Goal: Transaction & Acquisition: Purchase product/service

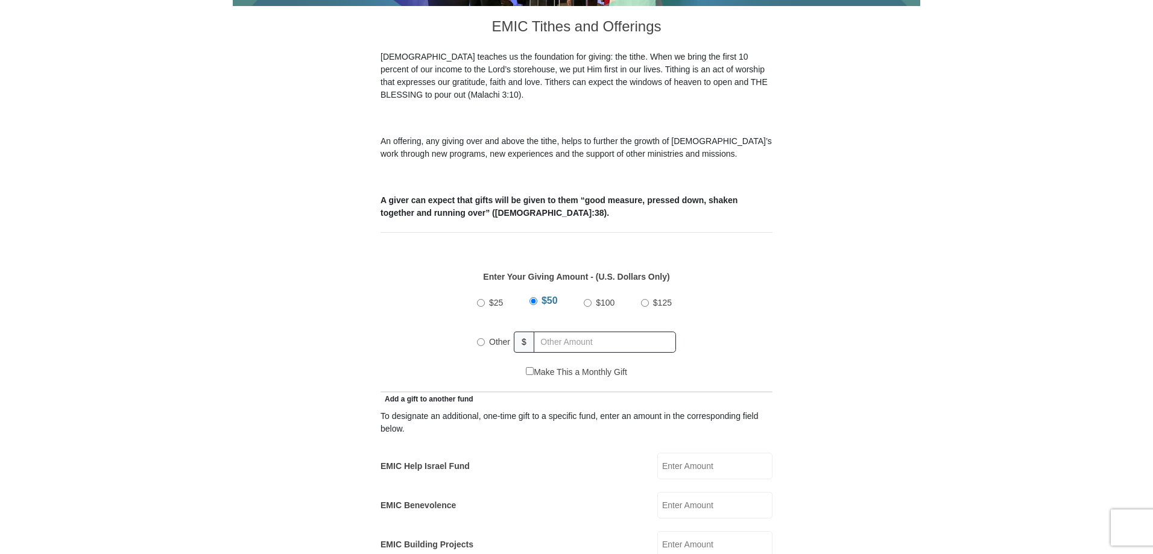
scroll to position [362, 0]
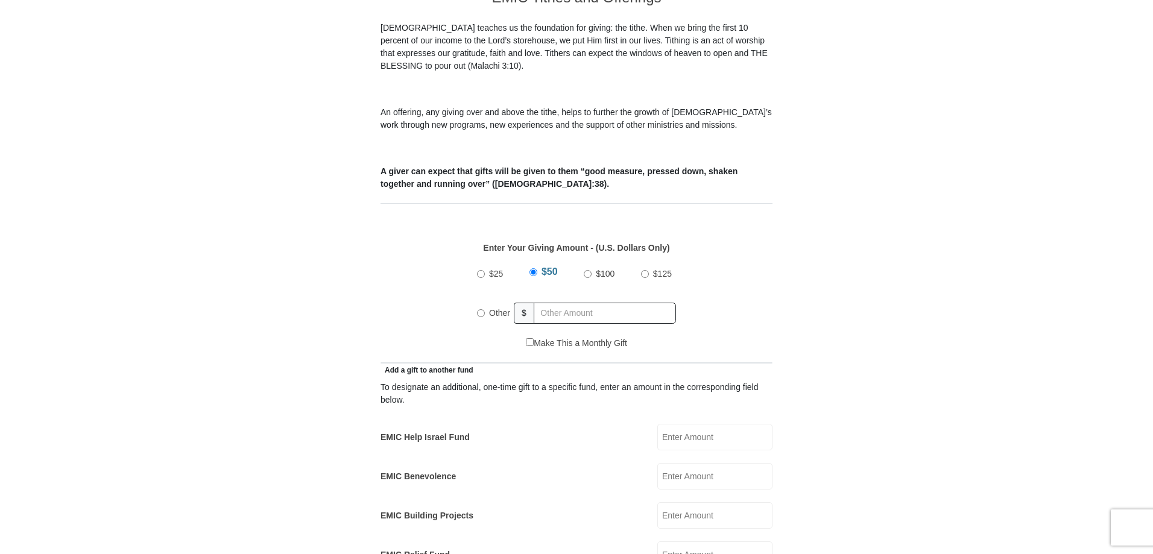
click at [589, 270] on input "$100" at bounding box center [588, 274] width 8 height 8
radio input "true"
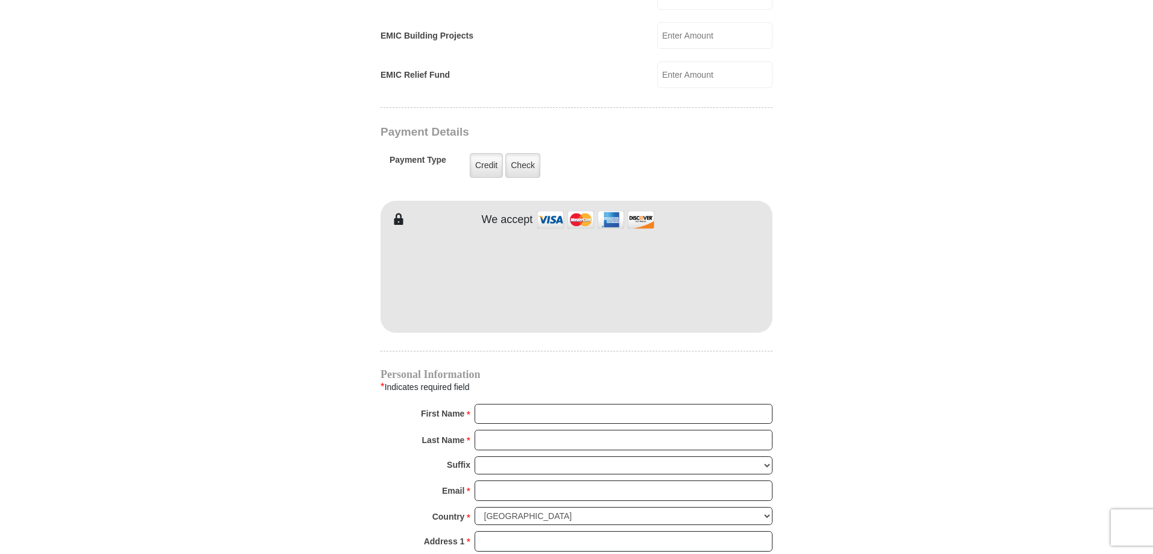
scroll to position [845, 0]
click at [475, 153] on label "Credit" at bounding box center [486, 163] width 33 height 25
click at [0, 0] on input "Credit" at bounding box center [0, 0] width 0 height 0
click at [527, 402] on input "First Name *" at bounding box center [624, 412] width 298 height 21
type input "[PERSON_NAME]"
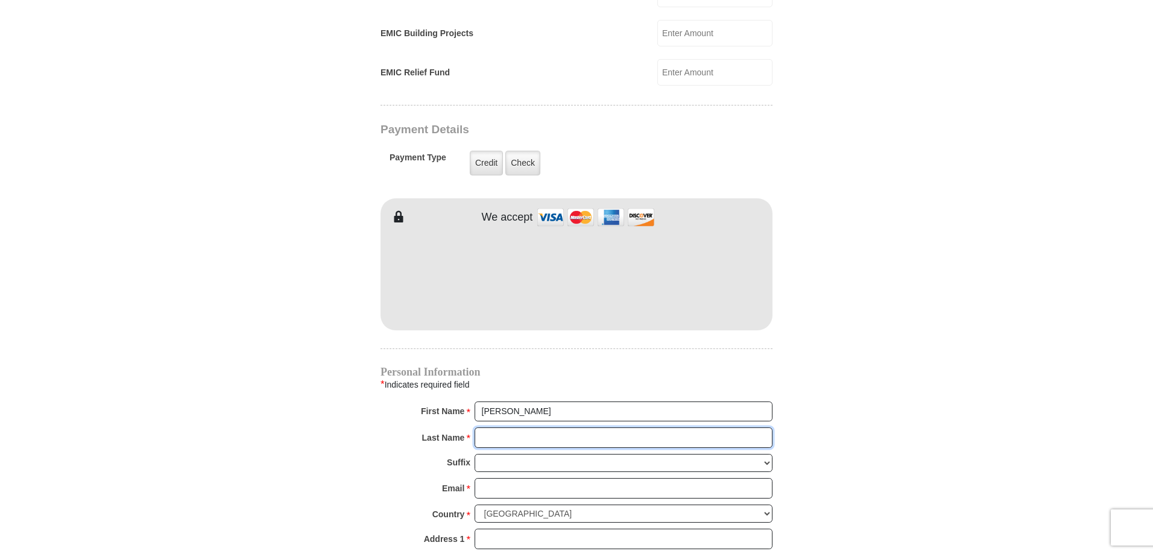
type input "[PERSON_NAME]"
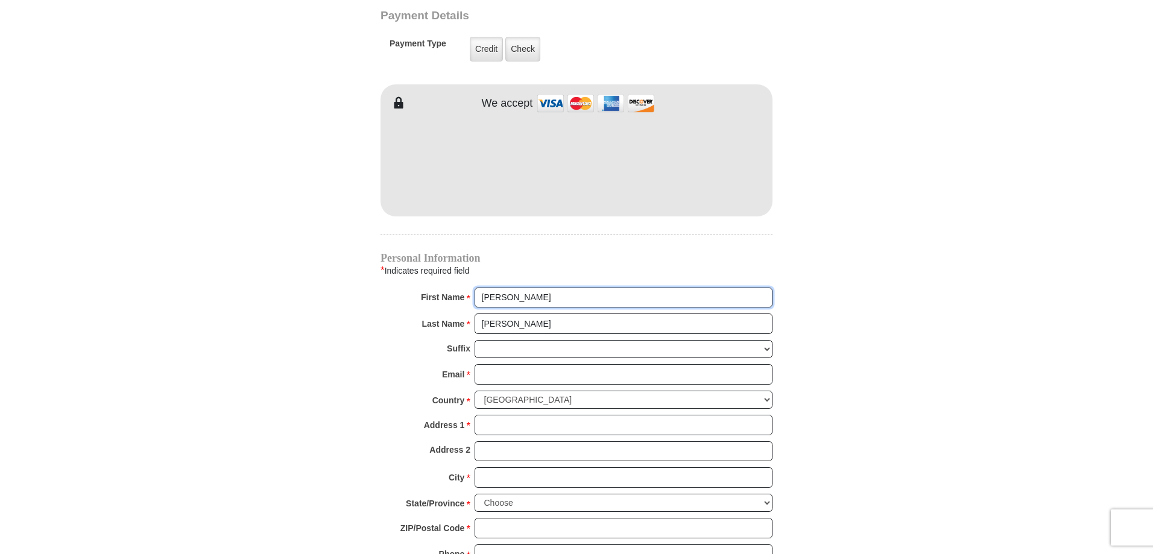
scroll to position [965, 0]
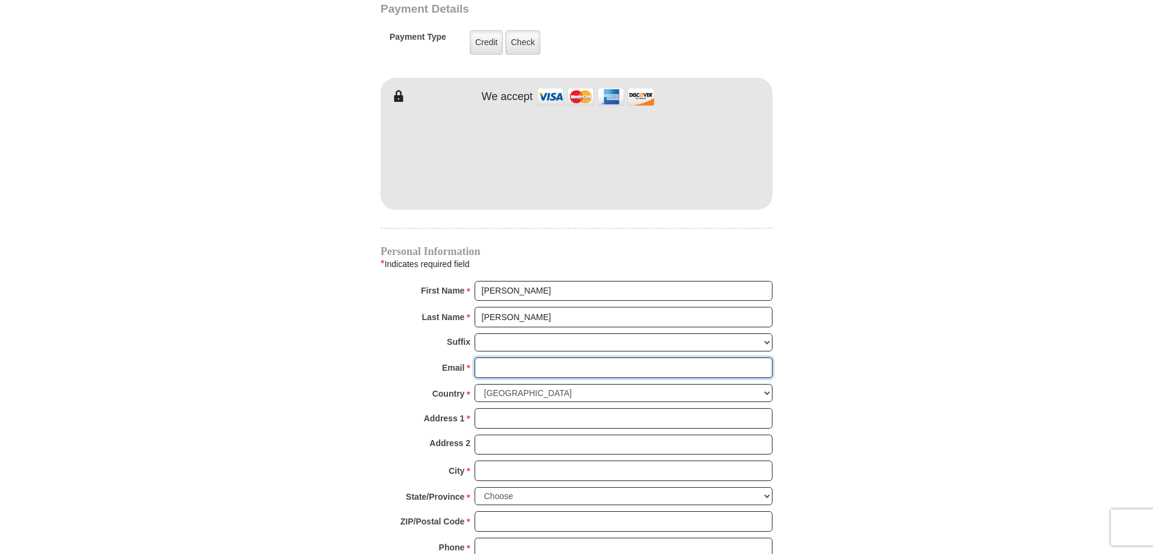
click at [565, 358] on input "Email *" at bounding box center [624, 368] width 298 height 21
type input "[EMAIL_ADDRESS][DOMAIN_NAME]"
click at [553, 408] on input "Address 1 *" at bounding box center [624, 418] width 298 height 21
type input "[STREET_ADDRESS]"
click at [559, 461] on input "City *" at bounding box center [624, 471] width 298 height 21
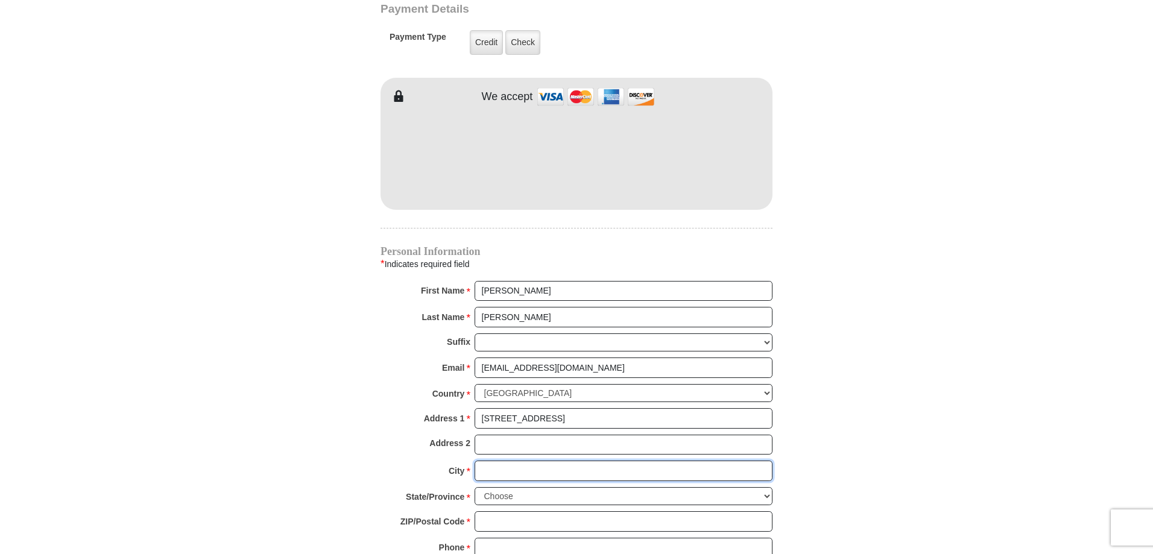
type input "Cheyenne"
click at [561, 487] on select "Choose [US_STATE] [US_STATE] [US_STATE] [US_STATE] [US_STATE] Armed Forces Amer…" at bounding box center [624, 496] width 298 height 19
select select "WY"
click at [475, 487] on select "Choose [US_STATE] [US_STATE] [US_STATE] [US_STATE] [US_STATE] Armed Forces Amer…" at bounding box center [624, 496] width 298 height 19
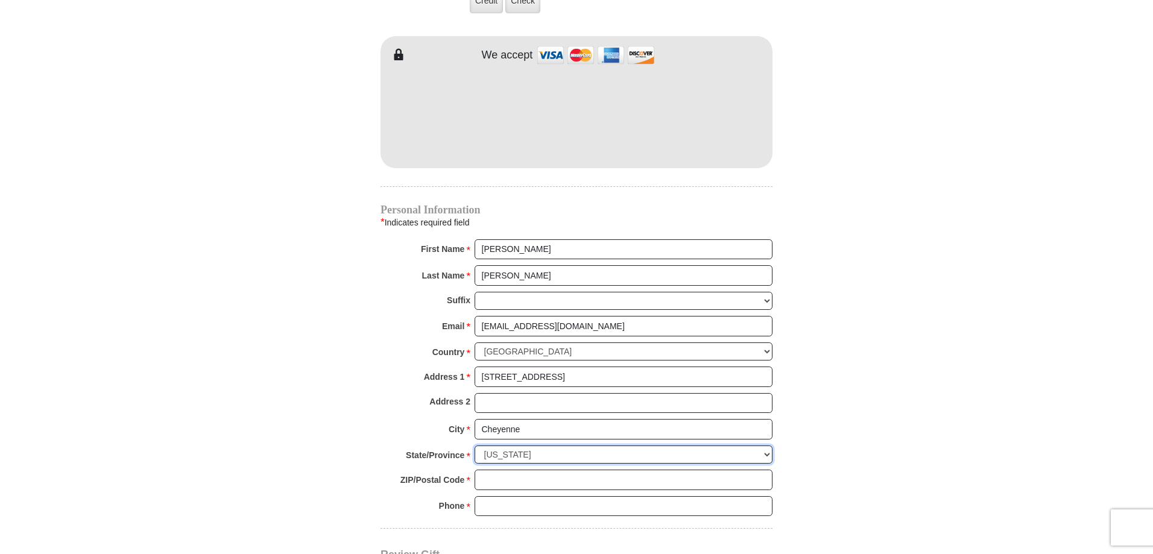
scroll to position [1207, 0]
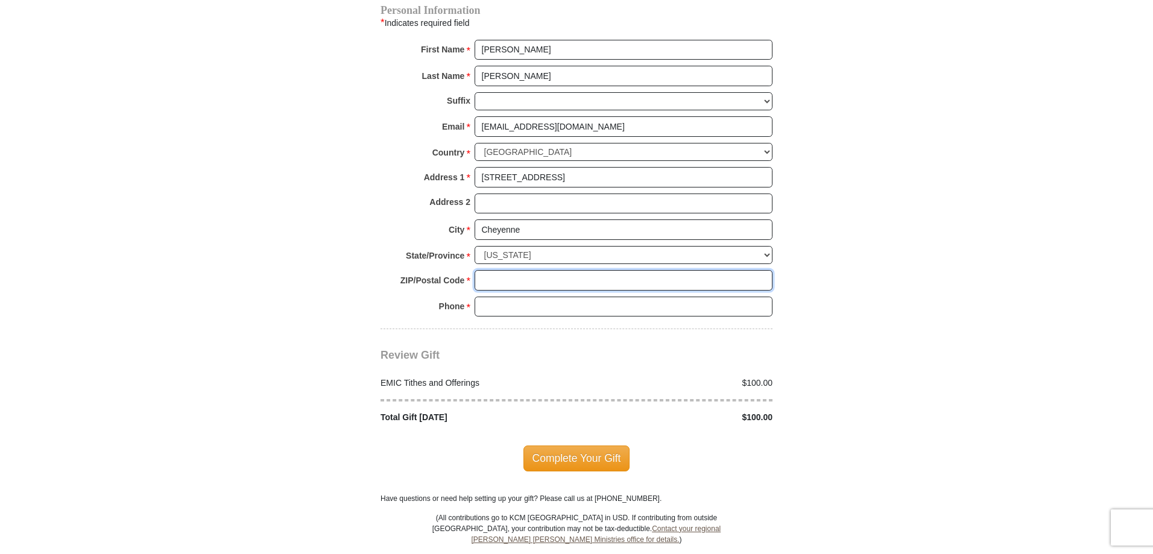
click at [504, 270] on input "ZIP/Postal Code *" at bounding box center [624, 280] width 298 height 21
type input "82009"
click at [547, 297] on input "Phone * *" at bounding box center [624, 307] width 298 height 21
type input "[PHONE_NUMBER]"
click at [596, 446] on span "Complete Your Gift" at bounding box center [577, 458] width 107 height 25
